Goal: Information Seeking & Learning: Learn about a topic

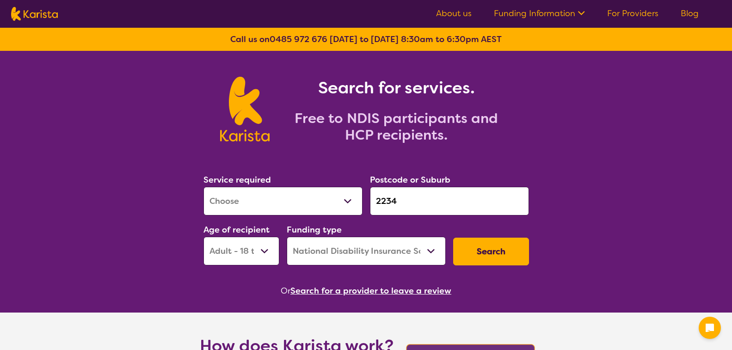
select select "[MEDICAL_DATA]"
select select "AD"
select select "NDIS"
select select "[MEDICAL_DATA]"
select select "AD"
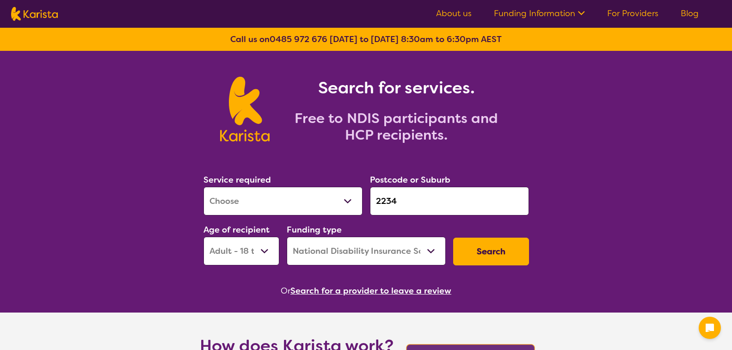
select select "NDIS"
